Goal: Find specific page/section: Find specific page/section

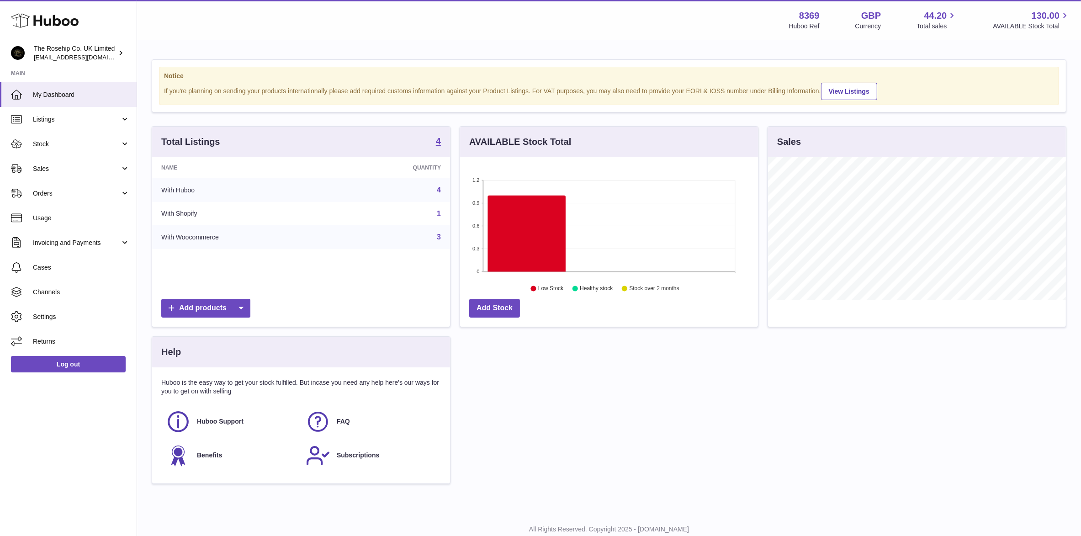
scroll to position [142, 298]
click at [46, 167] on span "Sales" at bounding box center [76, 169] width 87 height 9
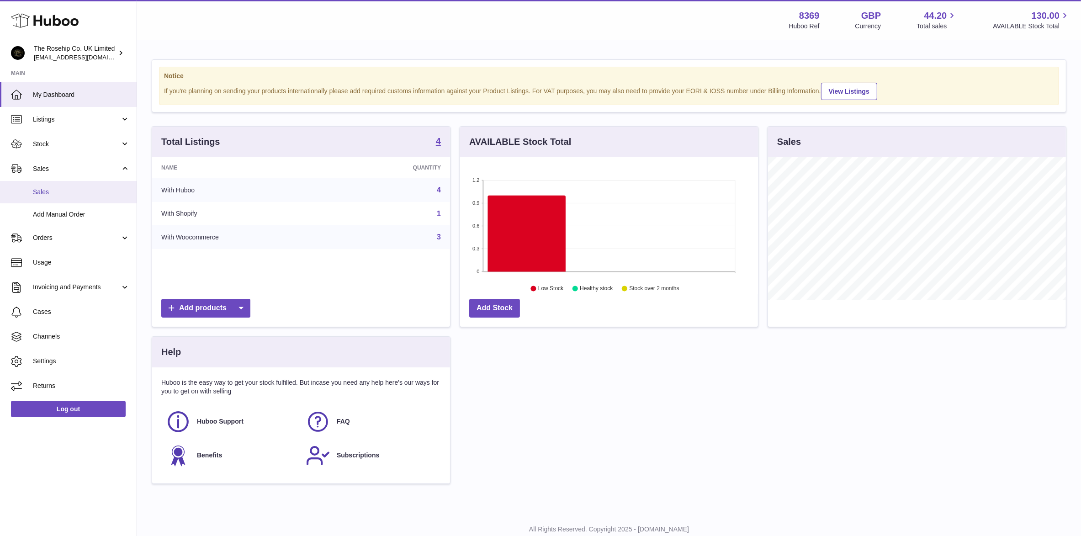
click at [46, 192] on span "Sales" at bounding box center [81, 192] width 97 height 9
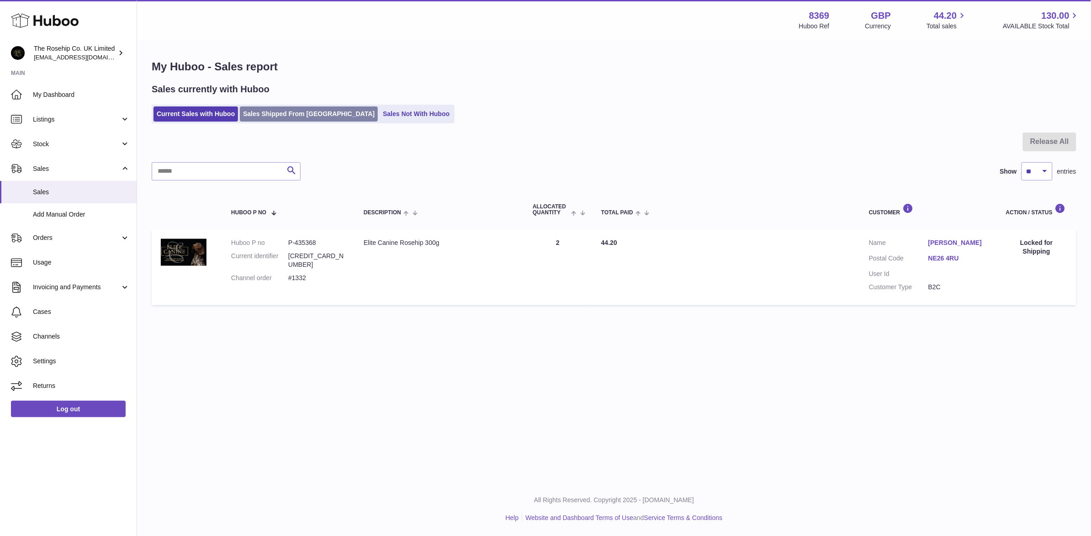
click at [312, 113] on link "Sales Shipped From Huboo" at bounding box center [309, 113] width 138 height 15
